Goal: Transaction & Acquisition: Purchase product/service

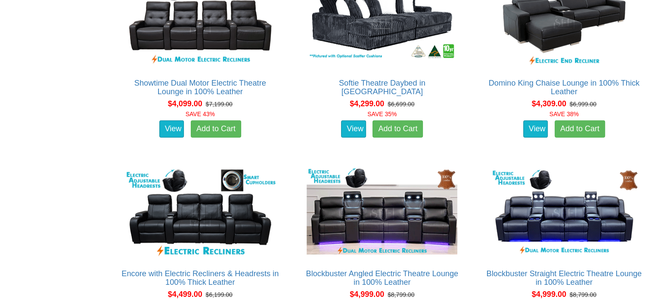
scroll to position [2281, 0]
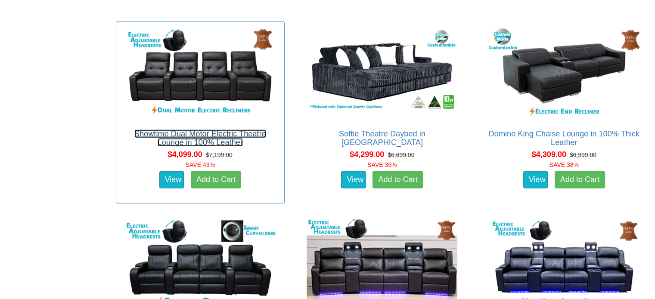
click at [195, 132] on link "Showtime Dual Motor Electric Theatre Lounge in 100% Leather" at bounding box center [200, 138] width 132 height 17
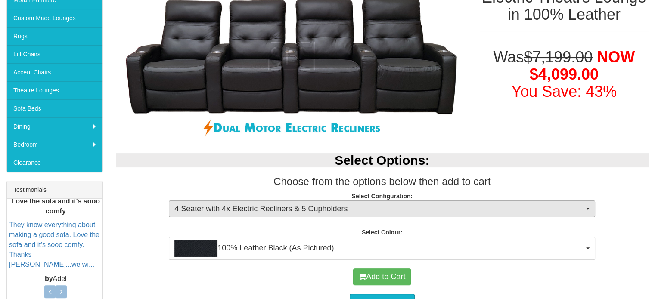
scroll to position [215, 0]
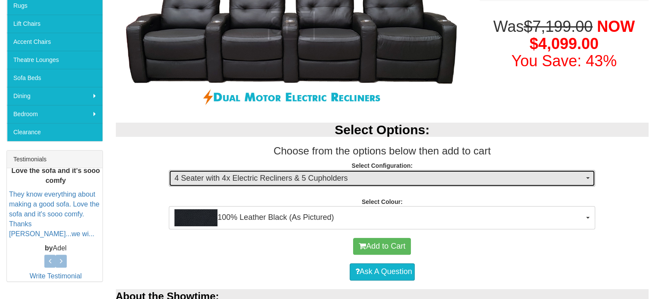
click at [197, 174] on span "4 Seater with 4x Electric Recliners & 5 Cupholders" at bounding box center [378, 178] width 409 height 11
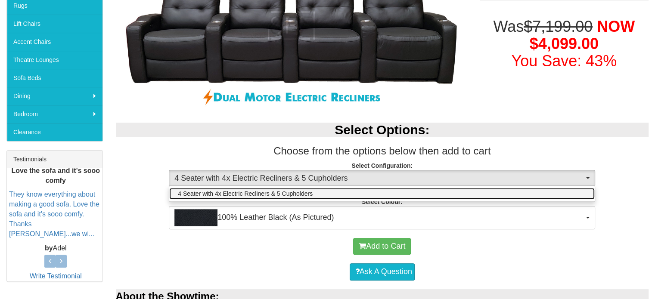
click at [220, 194] on span "4 Seater with 4x Electric Recliners & 5 Cupholders" at bounding box center [245, 193] width 135 height 9
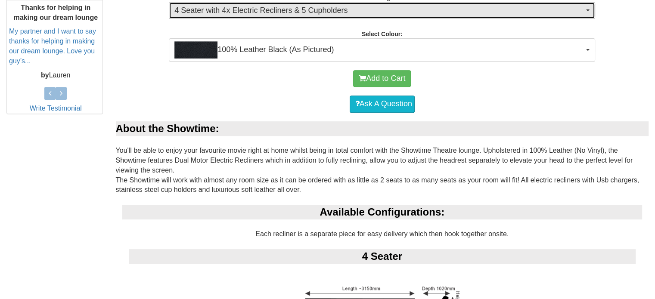
scroll to position [301, 0]
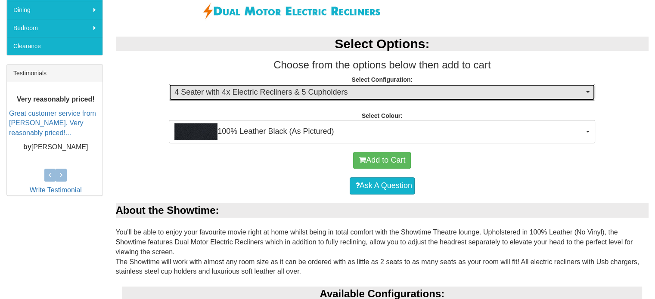
click at [584, 89] on button "4 Seater with 4x Electric Recliners & 5 Cupholders" at bounding box center [382, 92] width 426 height 17
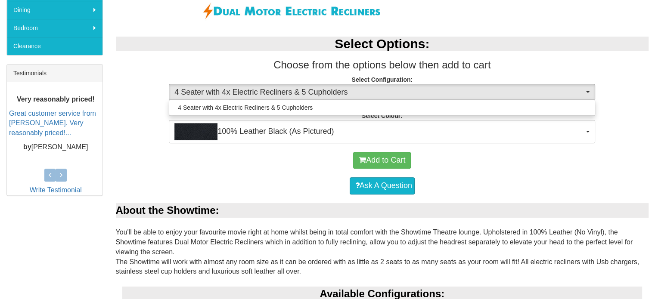
click at [596, 63] on h3 "Choose from the options below then add to cart" at bounding box center [382, 64] width 533 height 11
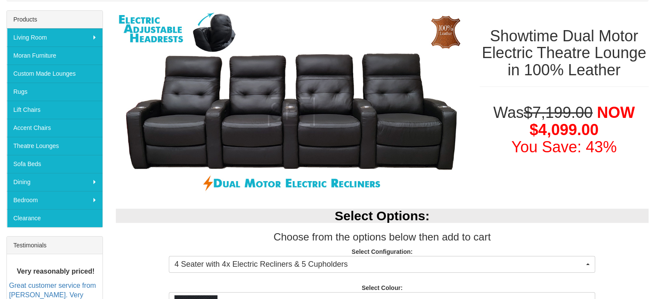
scroll to position [0, 0]
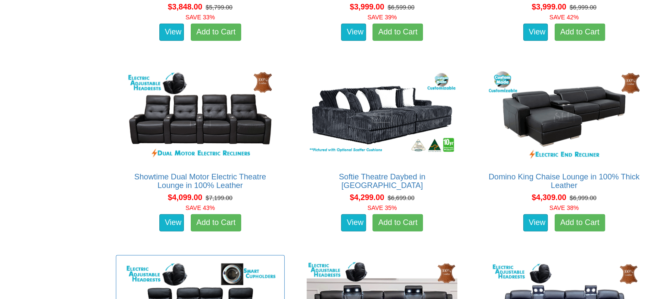
scroll to position [2238, 0]
